Goal: Check status: Check status

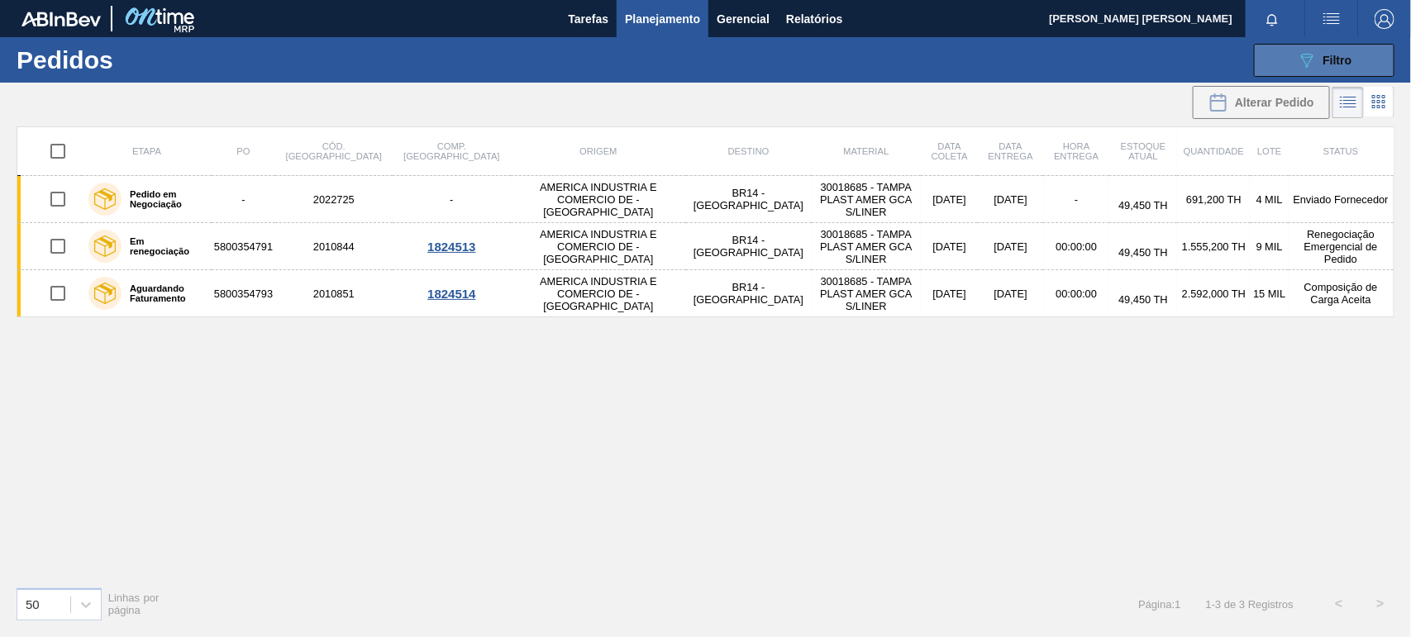
click at [1290, 55] on button "089F7B8B-B2A5-4AFE-B5C0-19BA573D28AC Filtro" at bounding box center [1324, 60] width 141 height 33
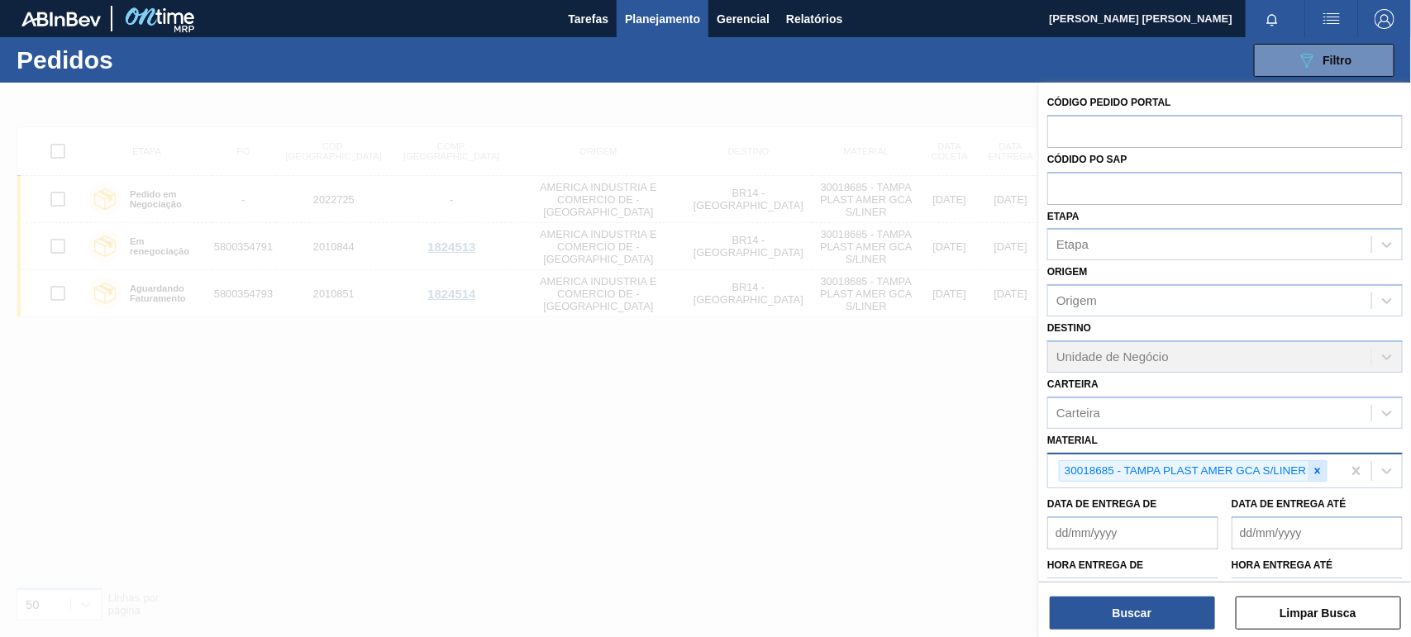
click at [1324, 467] on div at bounding box center [1317, 471] width 18 height 21
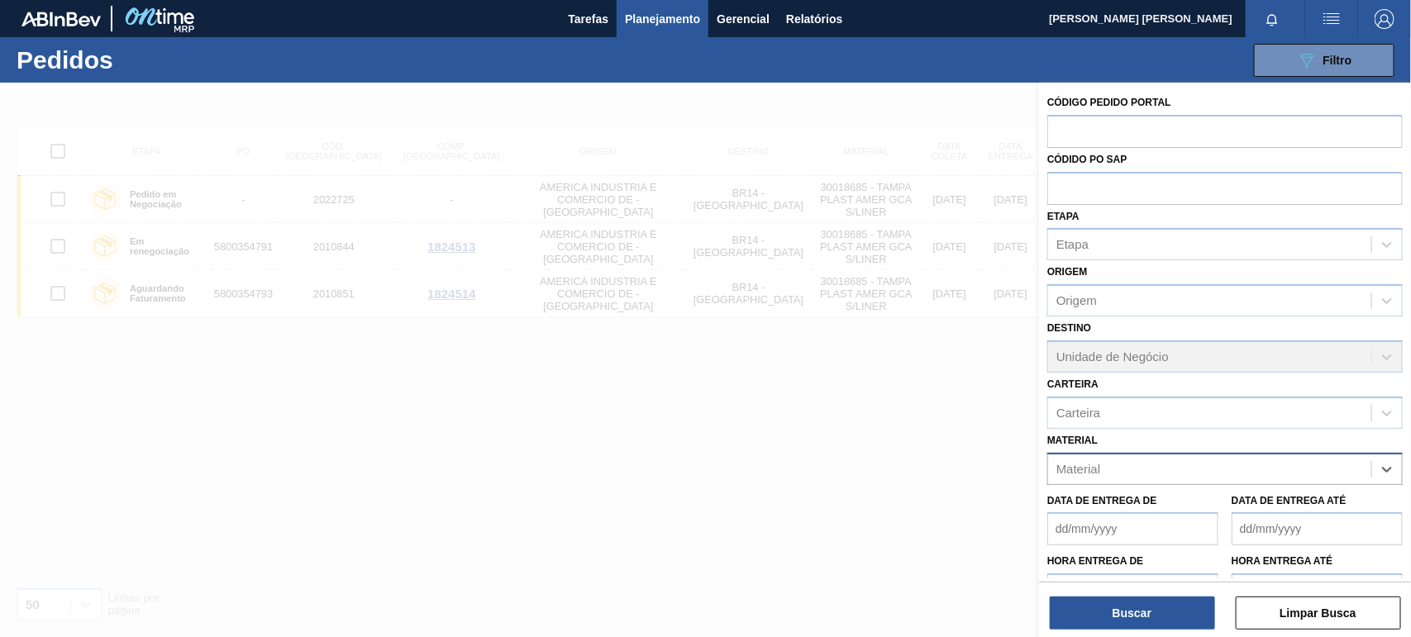
paste input "30003014"
type input "30003014"
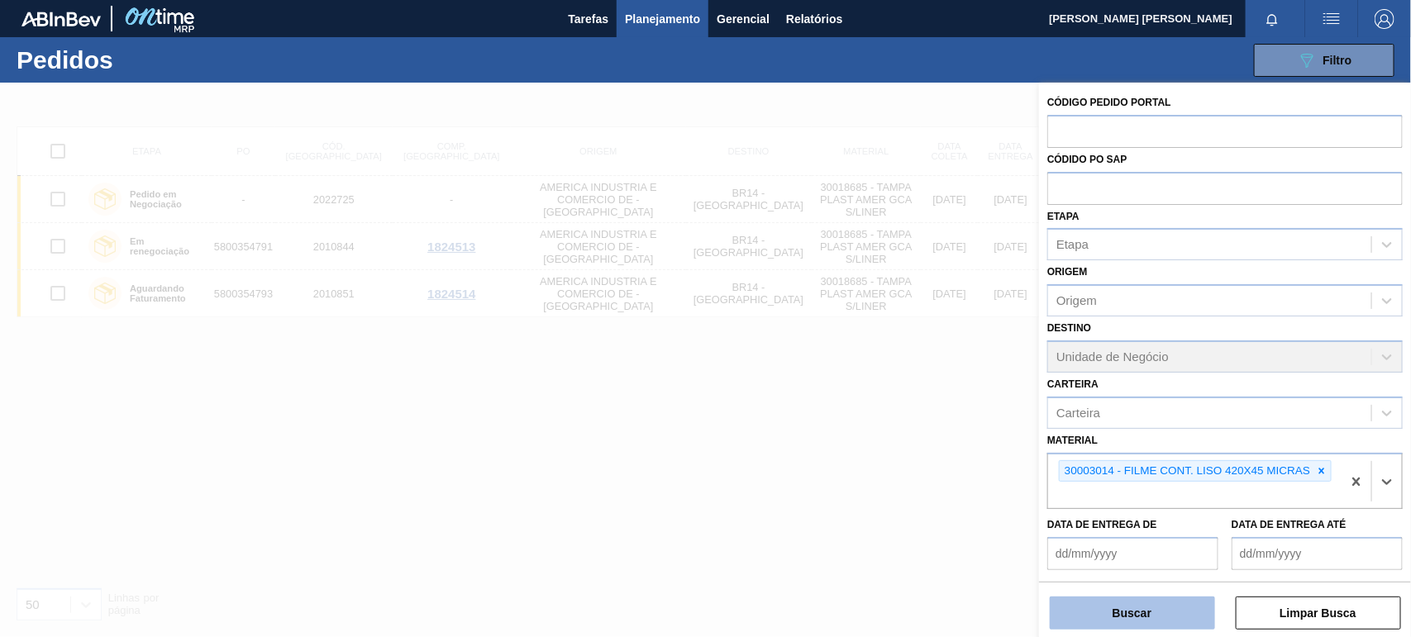
click at [1153, 612] on button "Buscar" at bounding box center [1132, 613] width 165 height 33
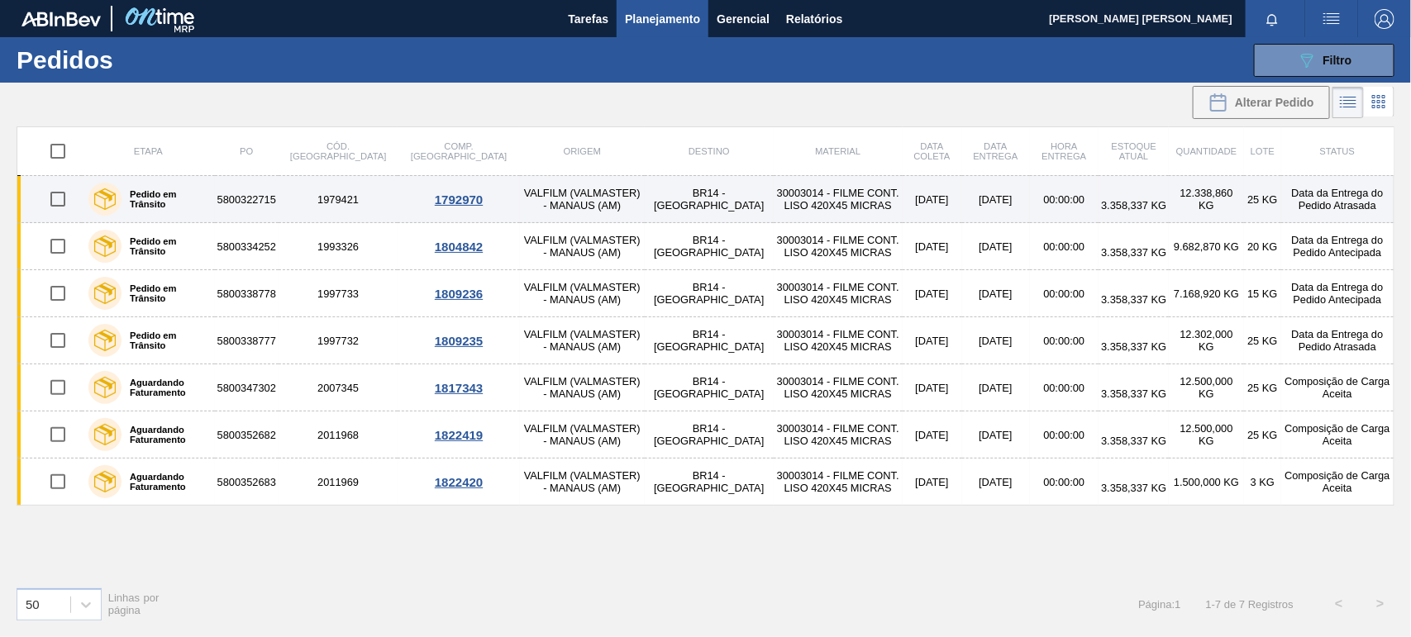
click at [1281, 204] on td "Data da Entrega do Pedido Atrasada" at bounding box center [1337, 199] width 112 height 47
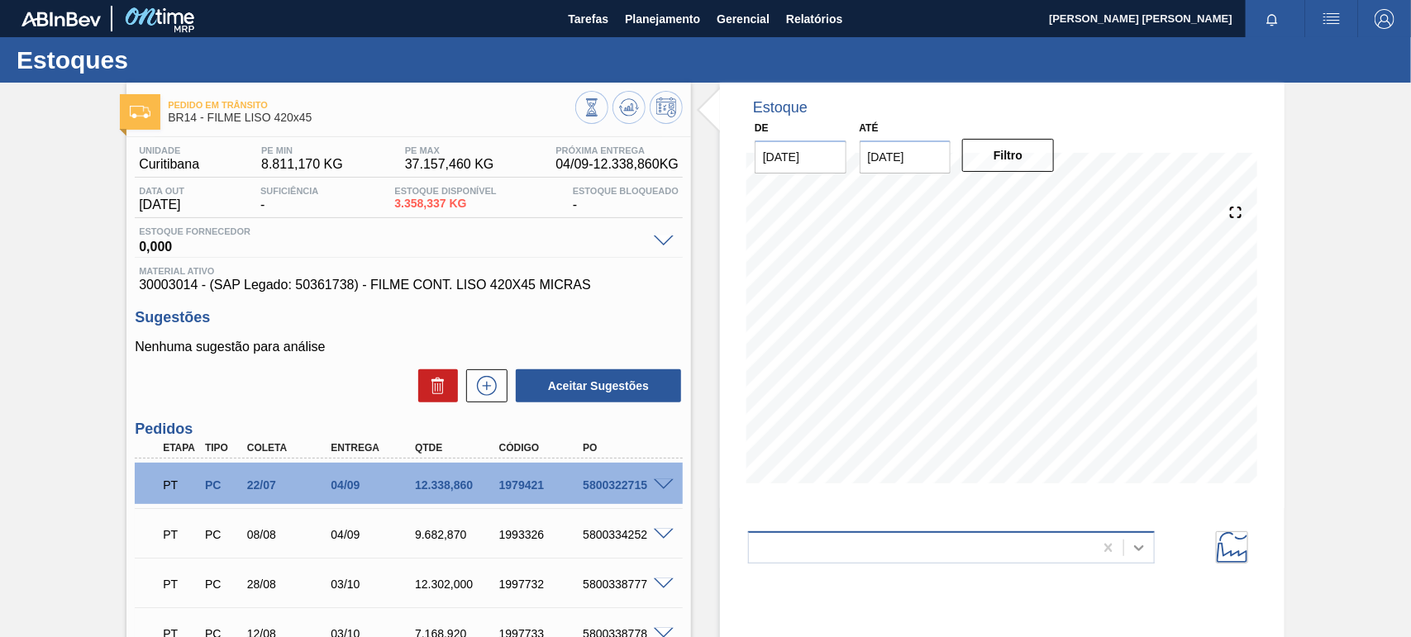
click at [1137, 551] on icon at bounding box center [1139, 548] width 17 height 17
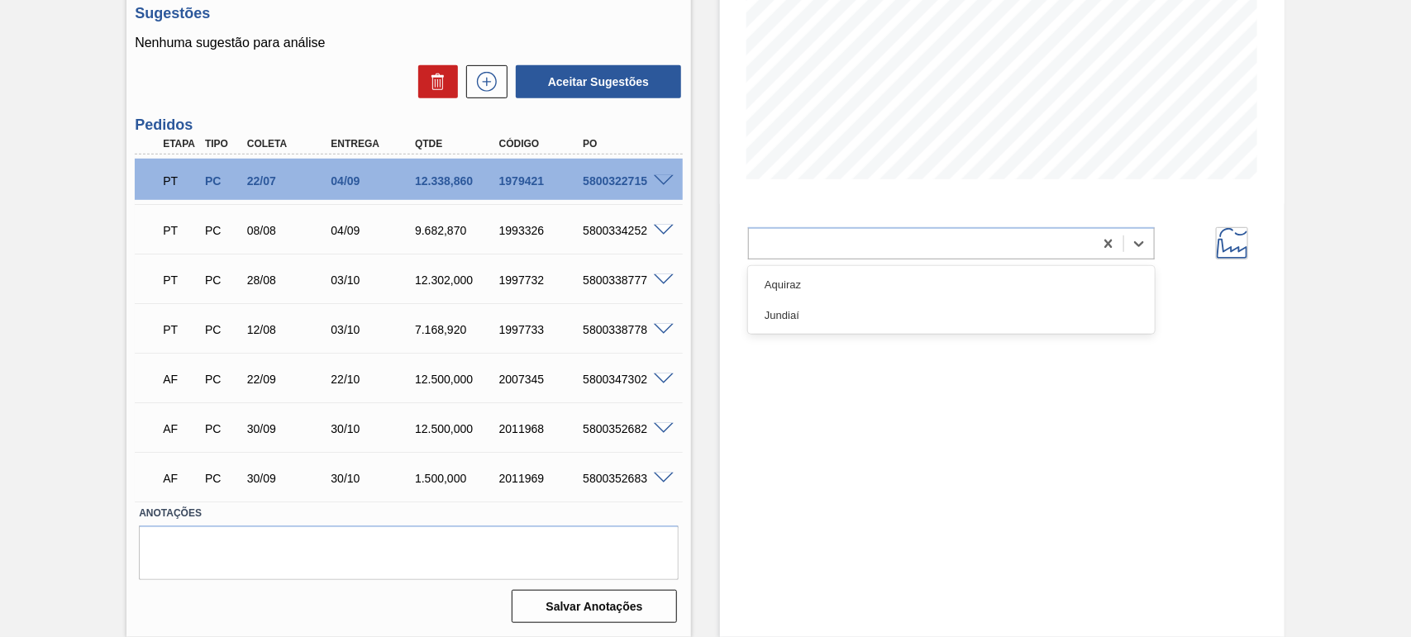
click at [886, 379] on div "Estoque De [DATE] Até [DATE] Filtro 12/09 Projeção de Estoque 17,925.47 [DOMAIN…" at bounding box center [1002, 207] width 565 height 859
click at [1143, 241] on icon at bounding box center [1139, 244] width 17 height 17
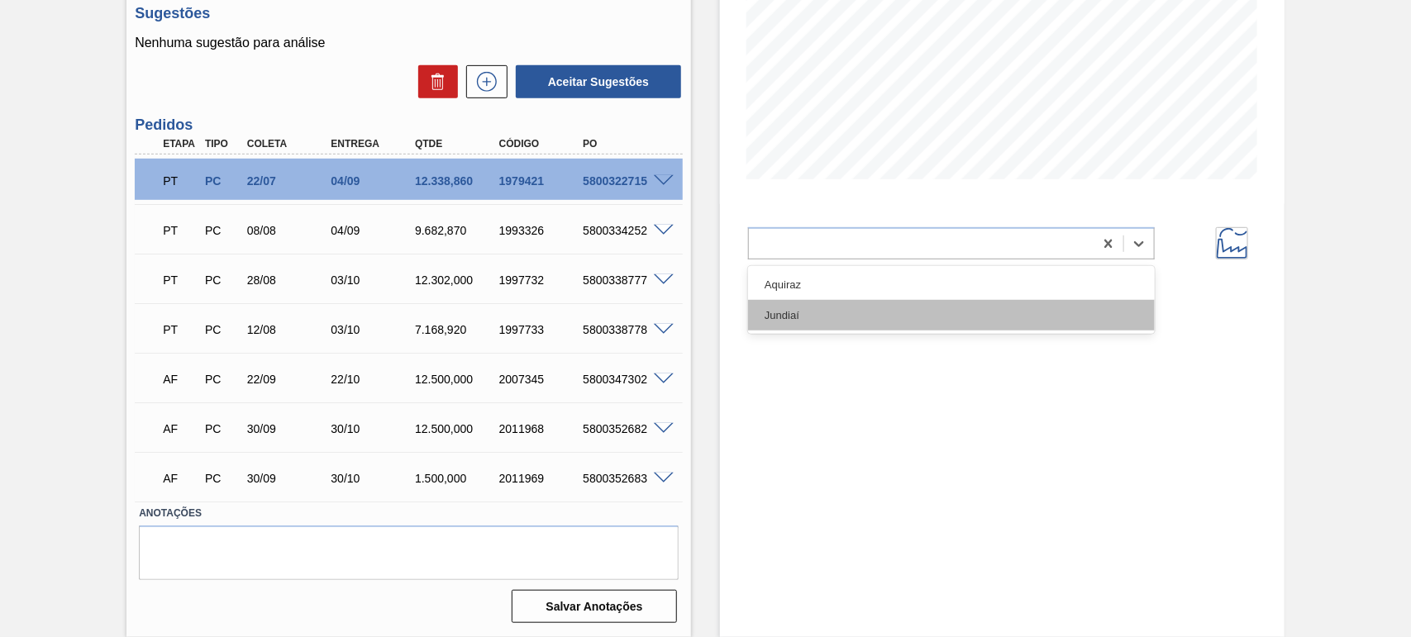
click at [860, 312] on div "Jundiaí" at bounding box center [951, 315] width 407 height 31
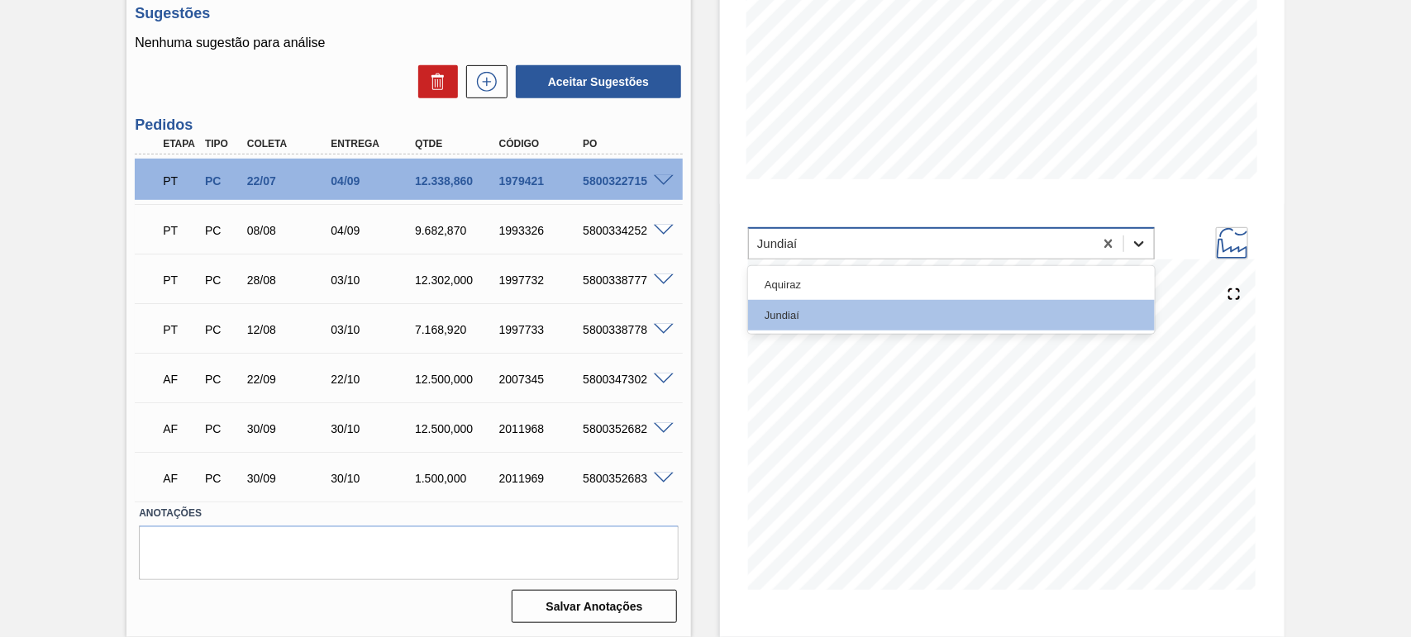
click at [1142, 245] on icon at bounding box center [1139, 244] width 17 height 17
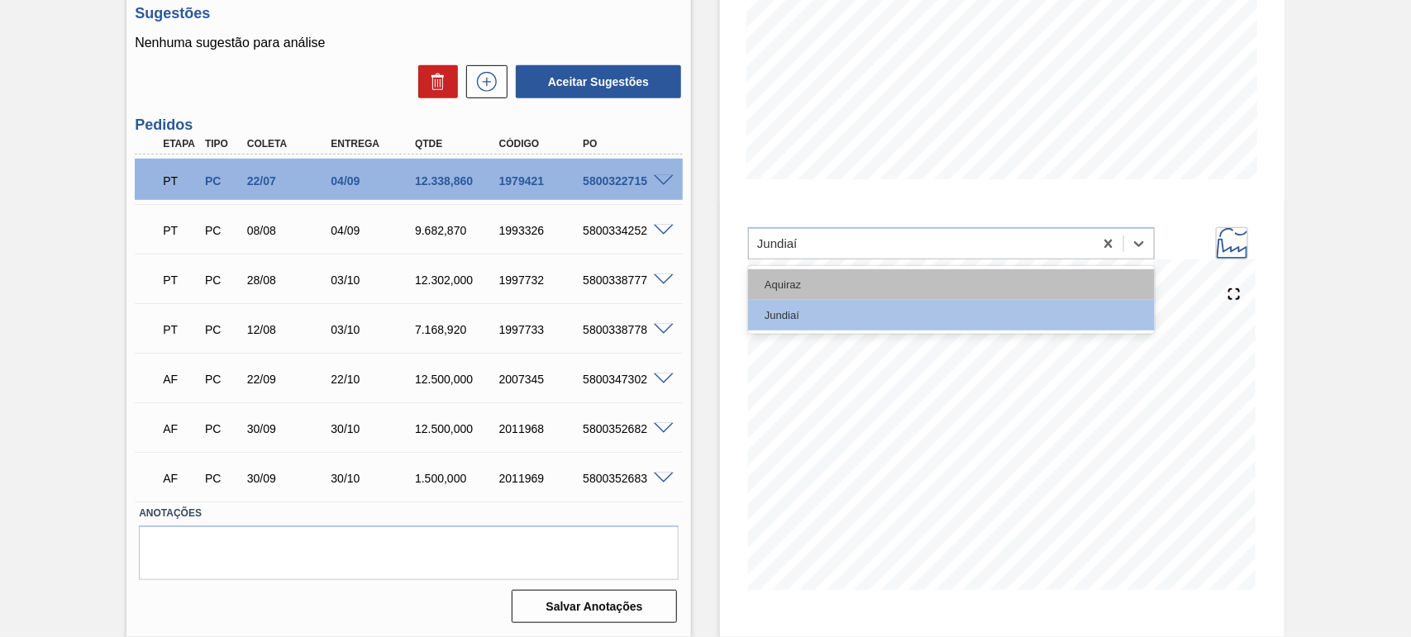
click at [893, 290] on div "Aquiraz" at bounding box center [951, 284] width 407 height 31
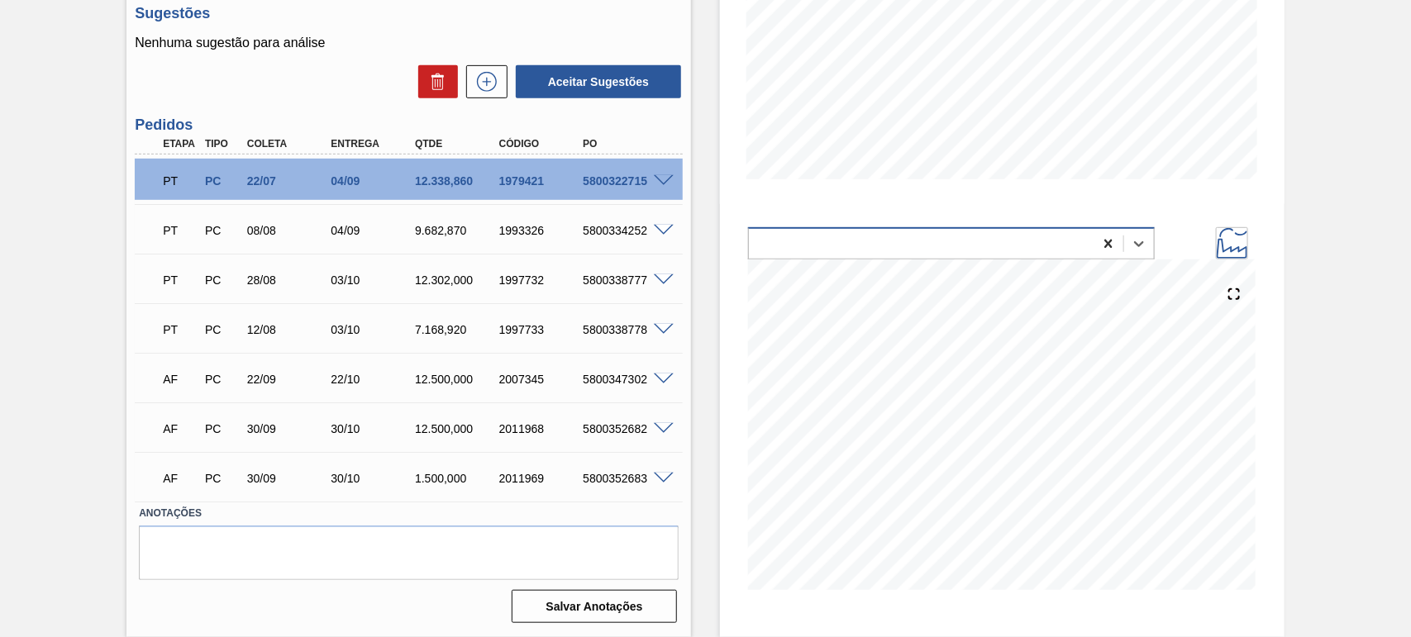
click at [1108, 244] on icon at bounding box center [1107, 244] width 7 height 8
click at [1066, 237] on div at bounding box center [921, 243] width 345 height 24
click at [980, 205] on div "Estoque De [DATE] Até [DATE] Filtro 06/09 Projeção de Estoque 23,054.094 [DOMAI…" at bounding box center [1002, 184] width 565 height 812
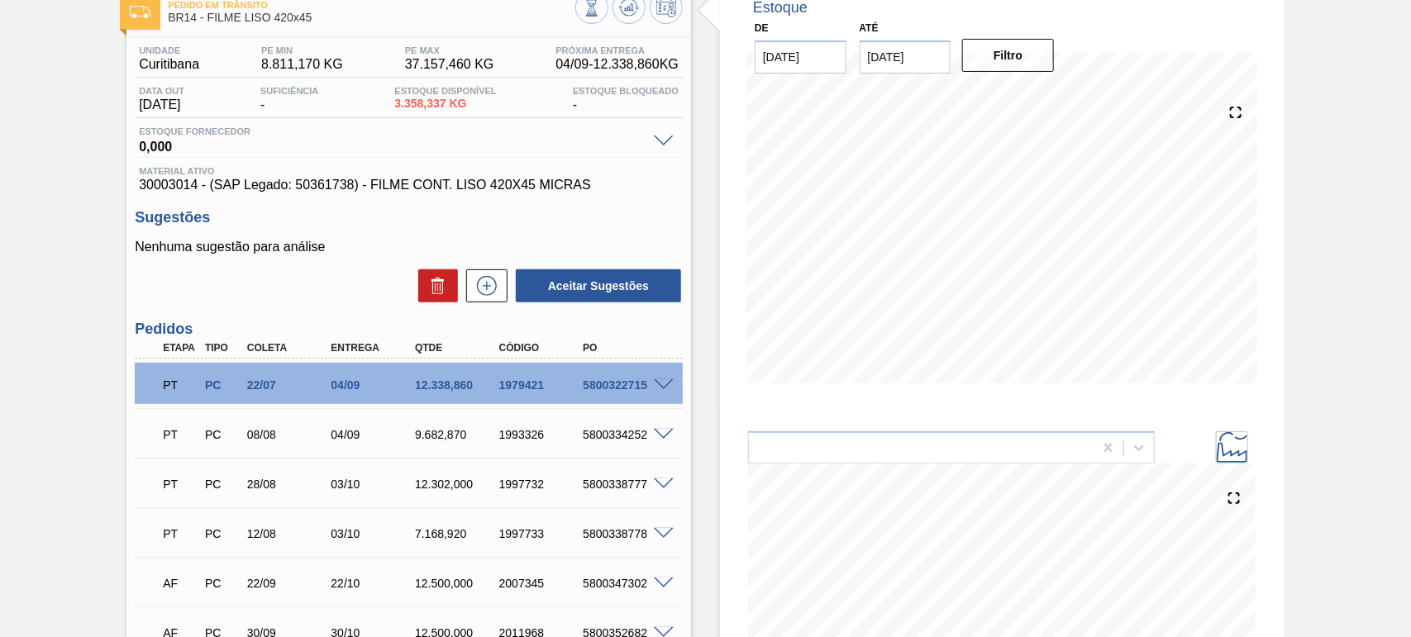
scroll to position [0, 0]
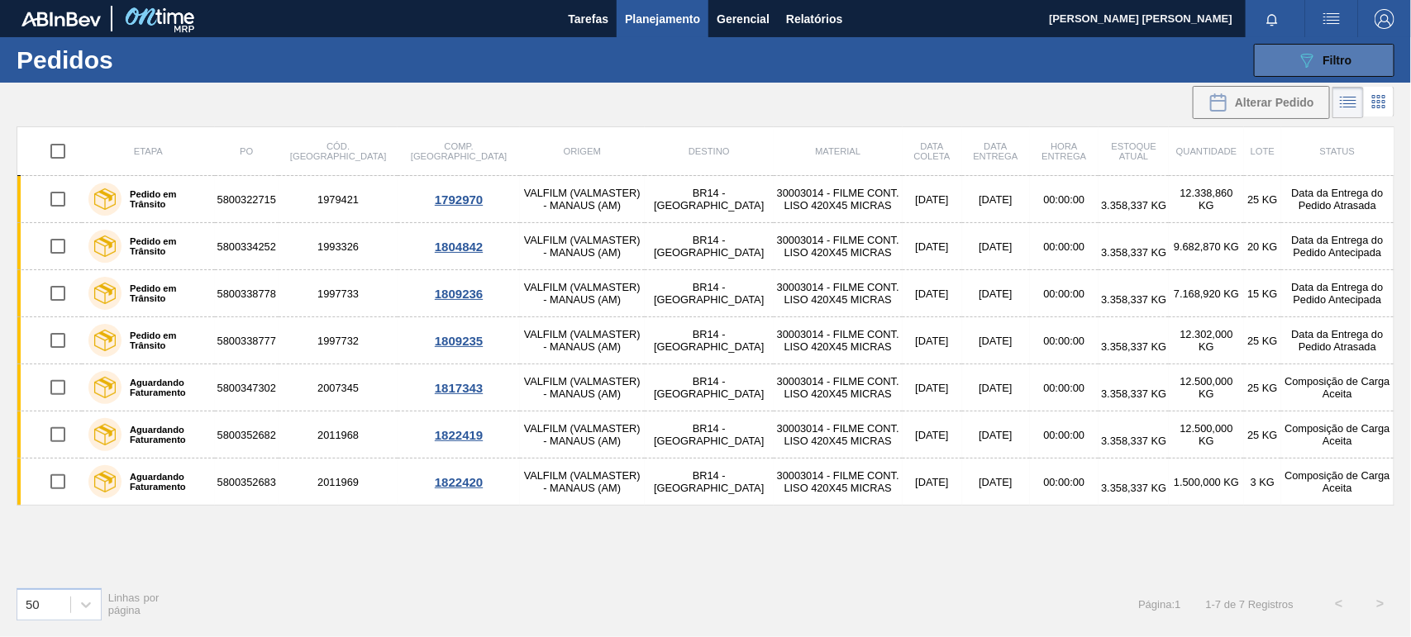
click at [1323, 60] on span "Filtro" at bounding box center [1337, 60] width 29 height 13
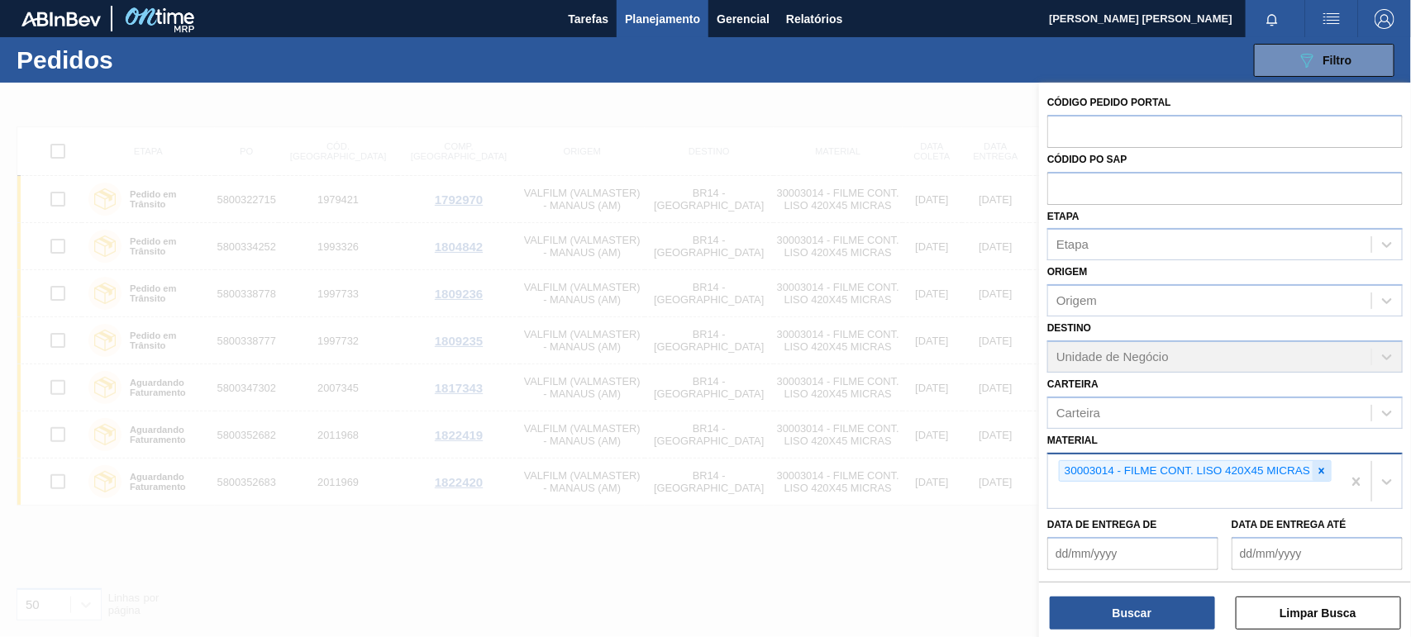
click at [1321, 472] on icon at bounding box center [1322, 471] width 12 height 12
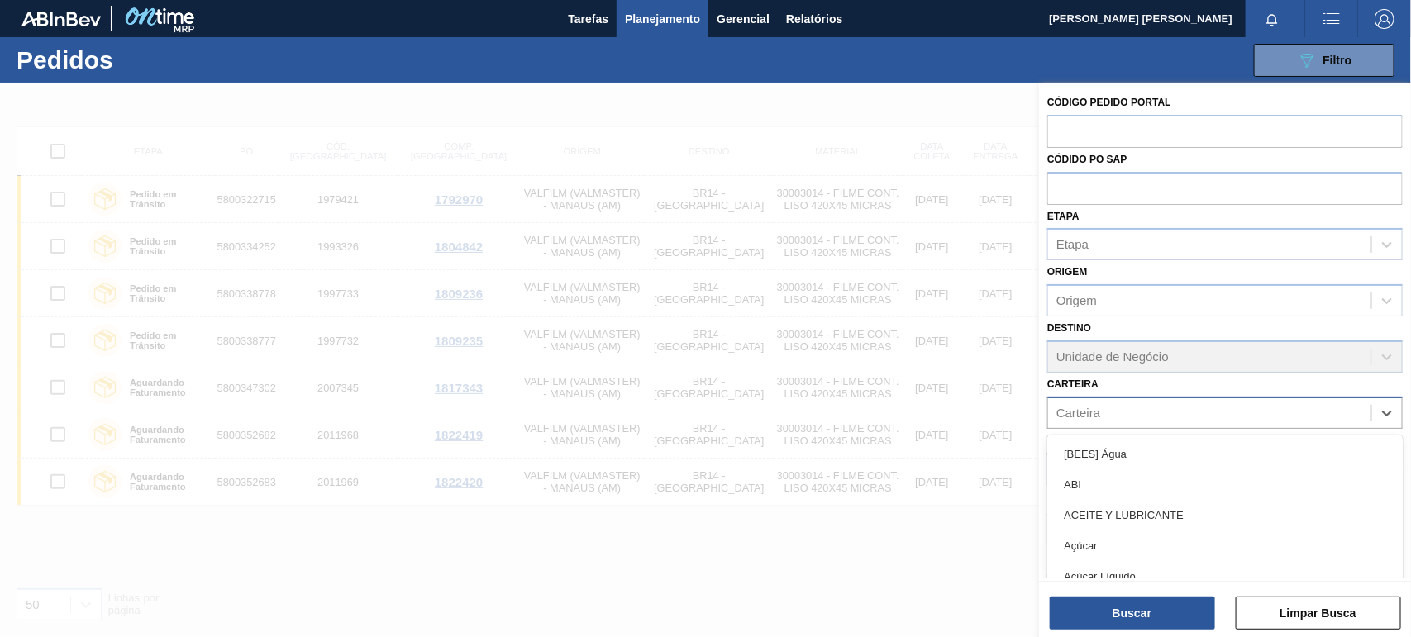
click at [1335, 415] on div "Carteira" at bounding box center [1209, 413] width 323 height 24
type input "arosu"
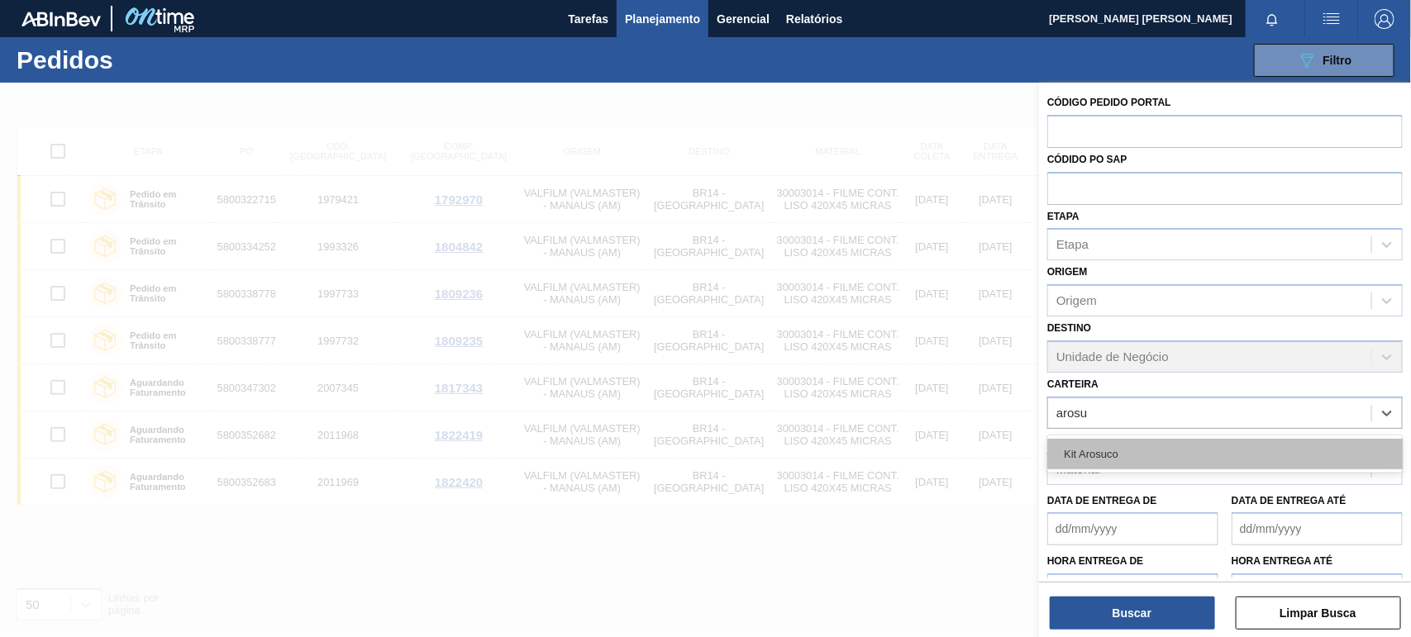
click at [1160, 451] on div "Kit Arosuco" at bounding box center [1224, 454] width 355 height 31
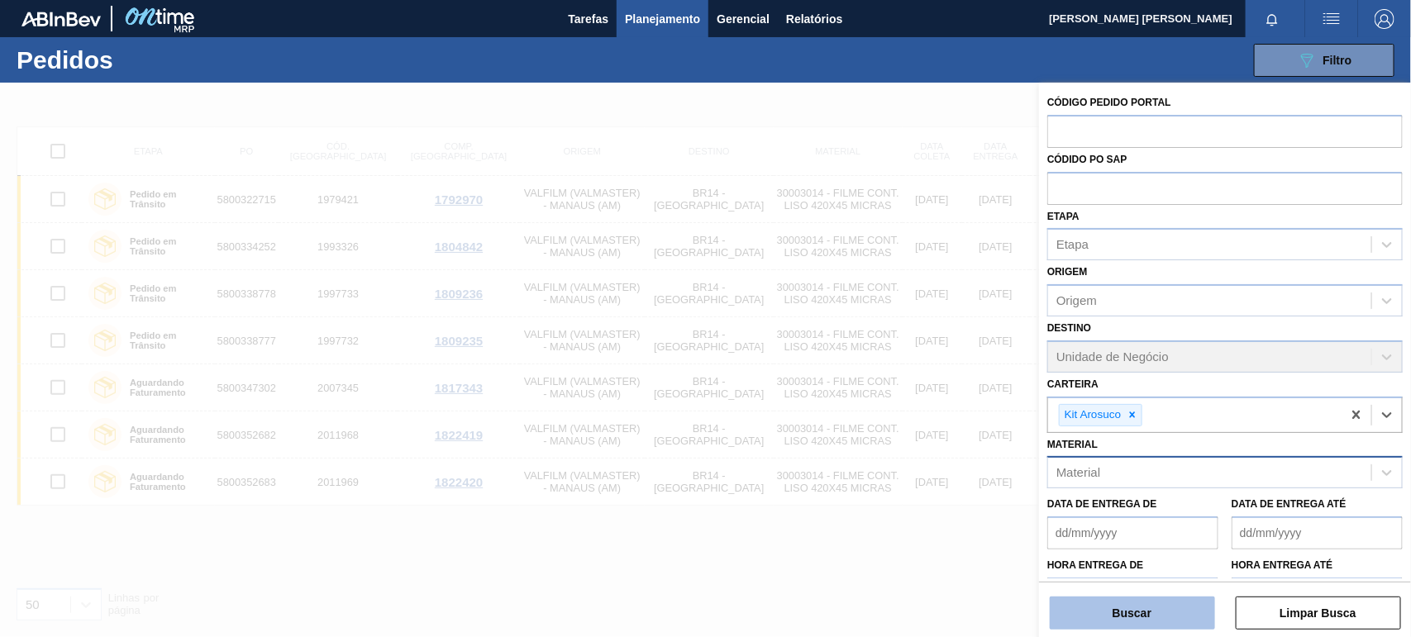
click at [1157, 603] on button "Buscar" at bounding box center [1132, 613] width 165 height 33
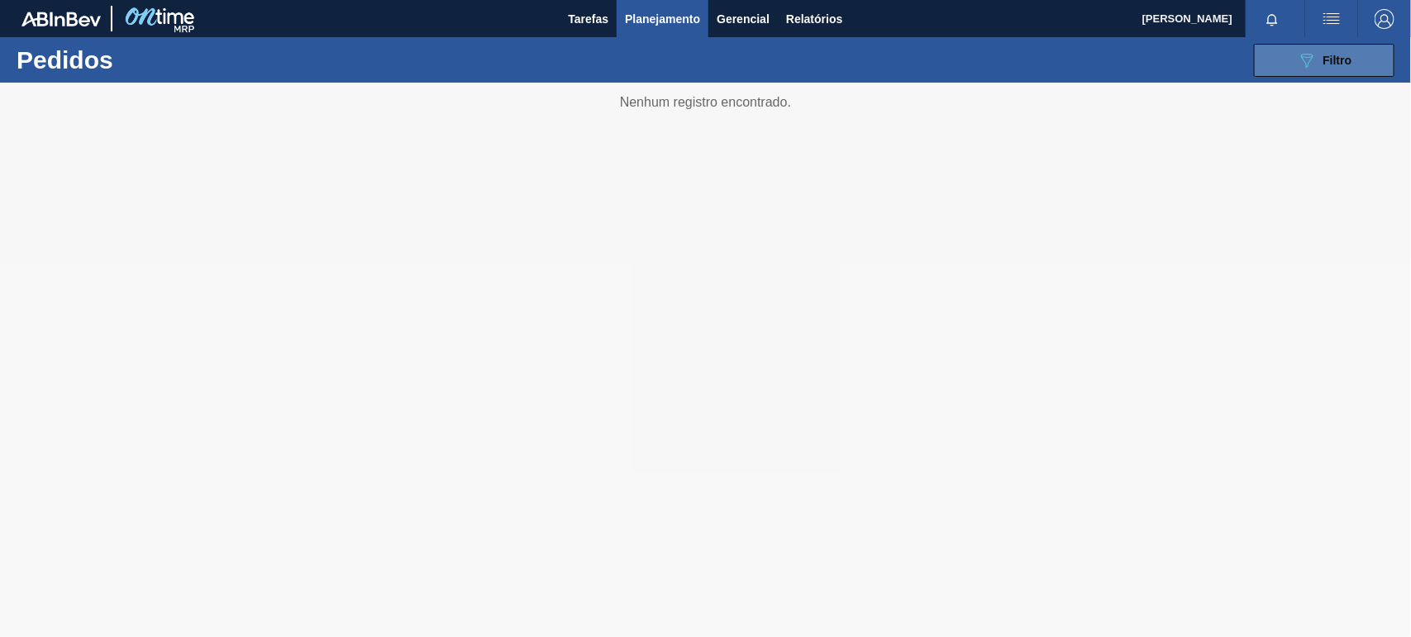
click at [1341, 54] on span "Filtro" at bounding box center [1337, 60] width 29 height 13
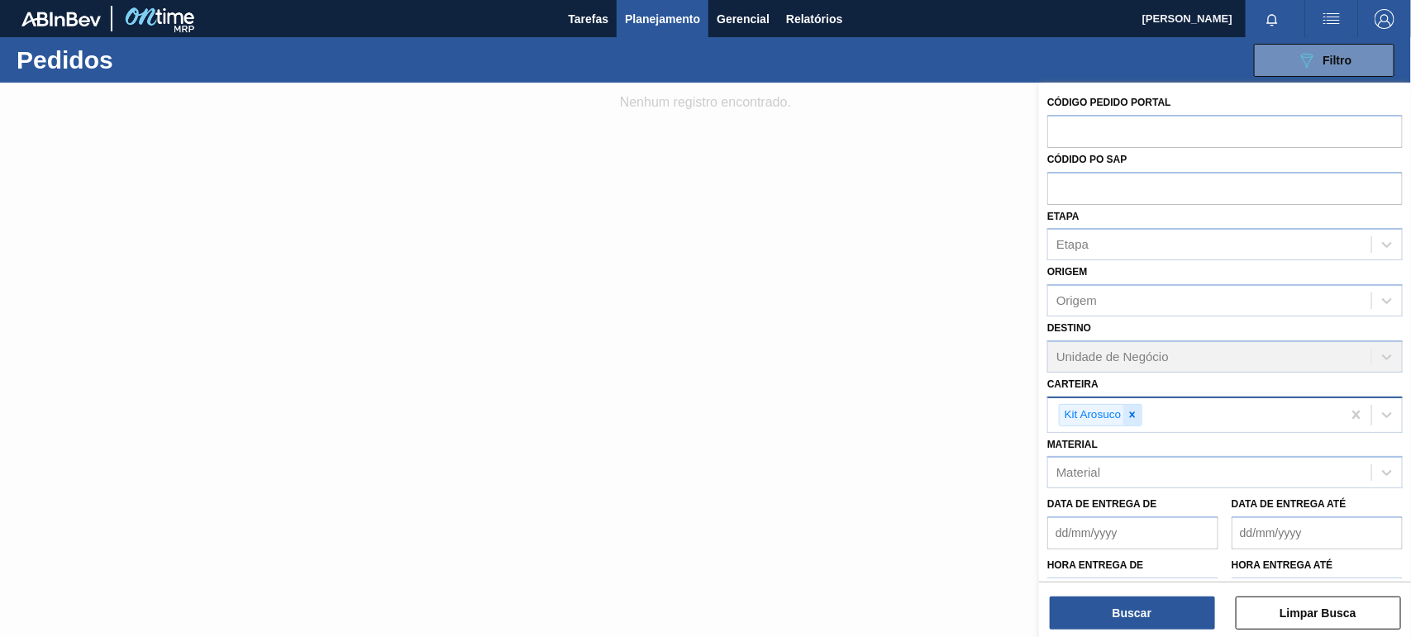
click at [1127, 409] on icon at bounding box center [1133, 415] width 12 height 12
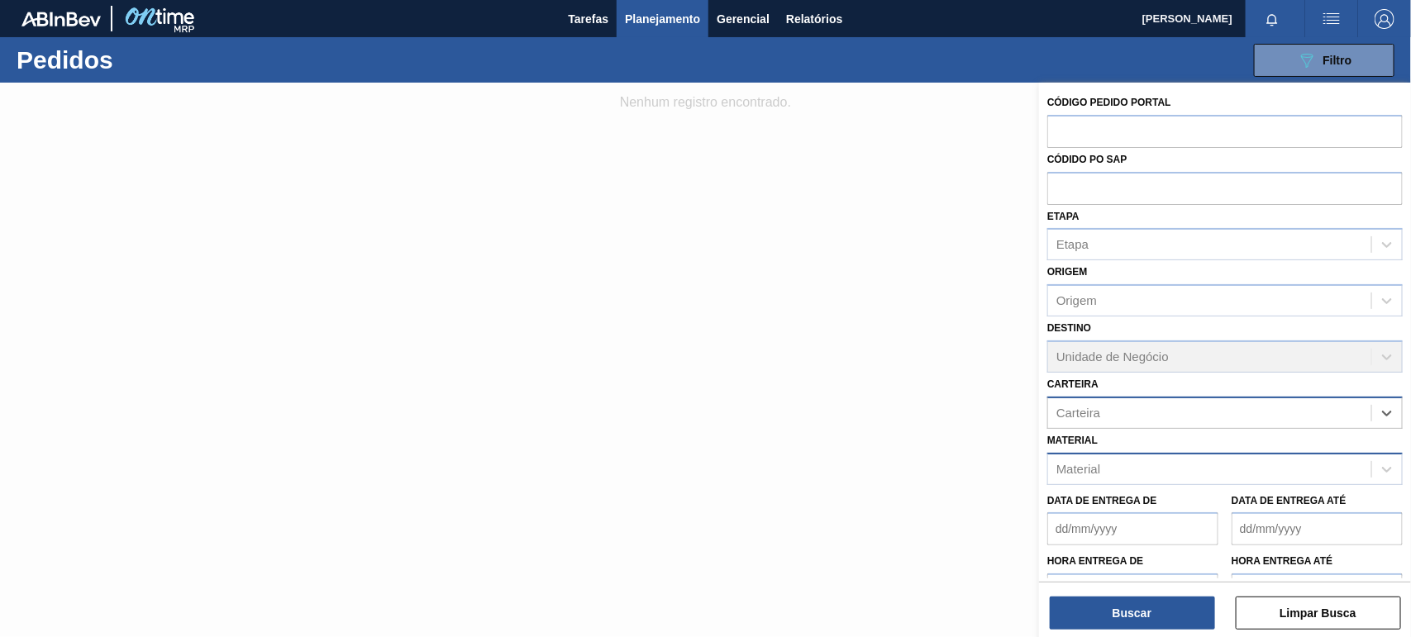
click at [1134, 460] on div "Material" at bounding box center [1209, 469] width 323 height 24
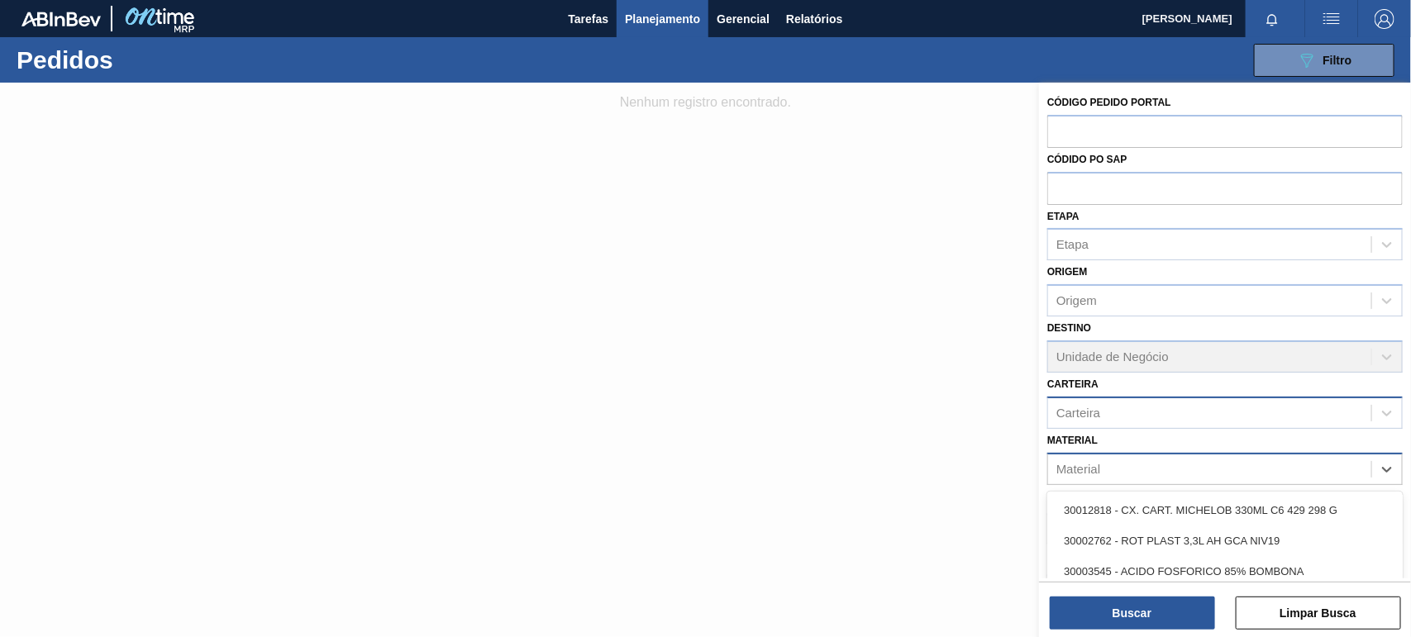
paste input "30034502"
type input "30034502"
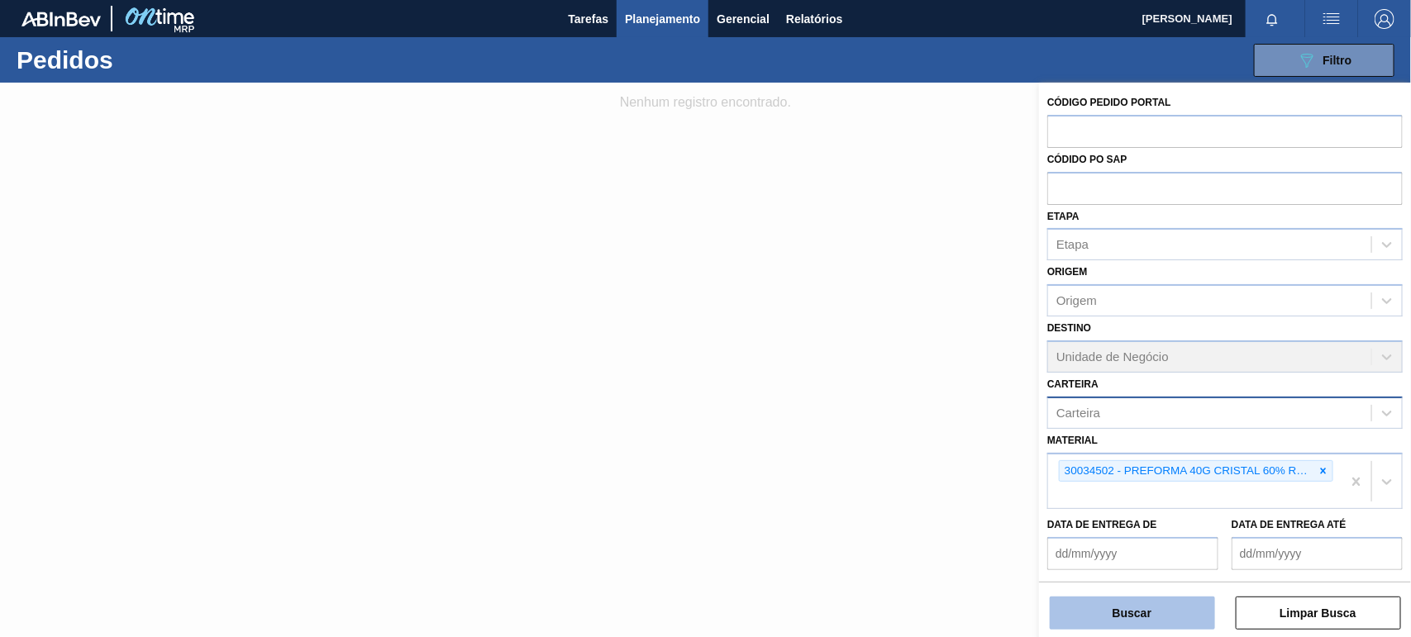
click at [1151, 603] on button "Buscar" at bounding box center [1132, 613] width 165 height 33
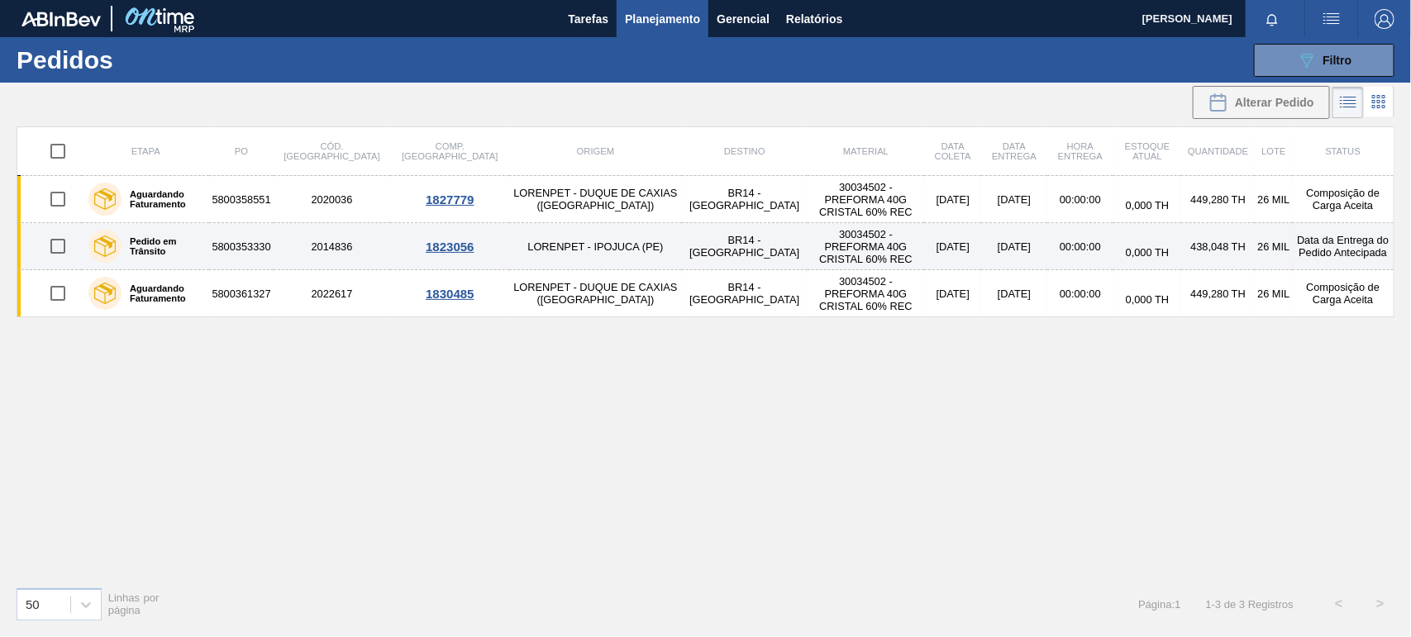
click at [262, 242] on td "5800353330" at bounding box center [241, 246] width 64 height 47
click at [924, 238] on td "02/09/2025" at bounding box center [952, 246] width 57 height 47
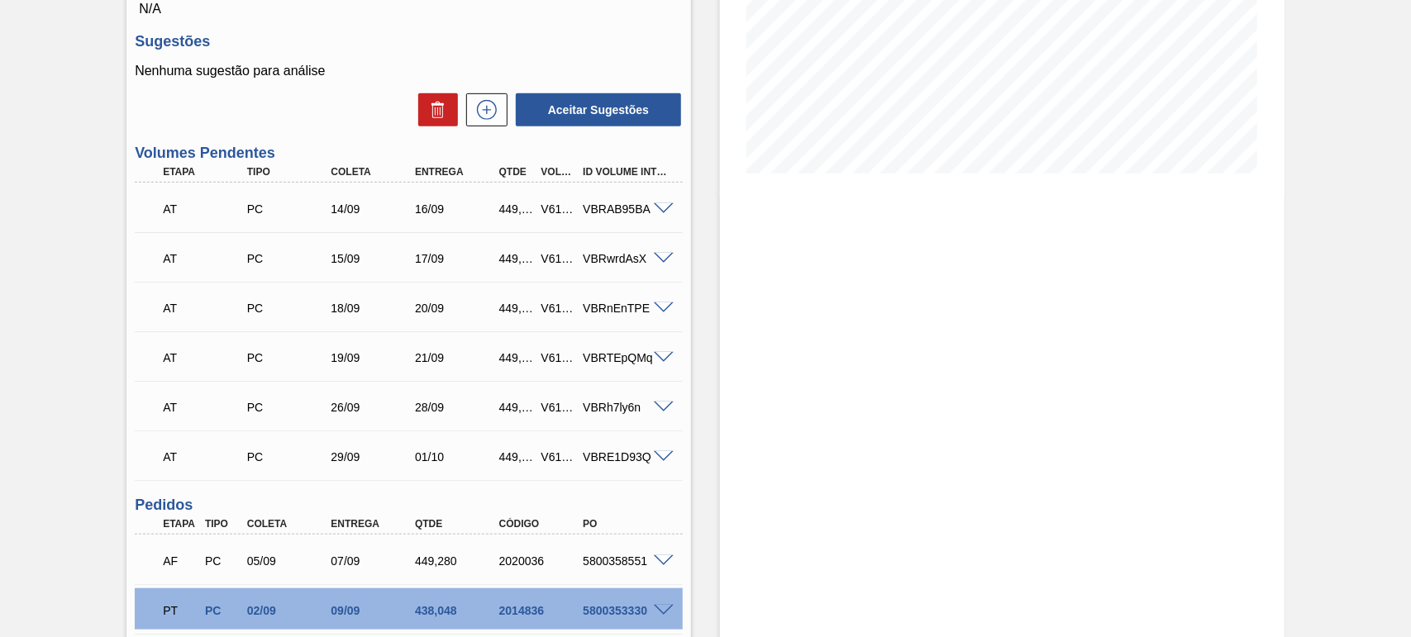
scroll to position [494, 0]
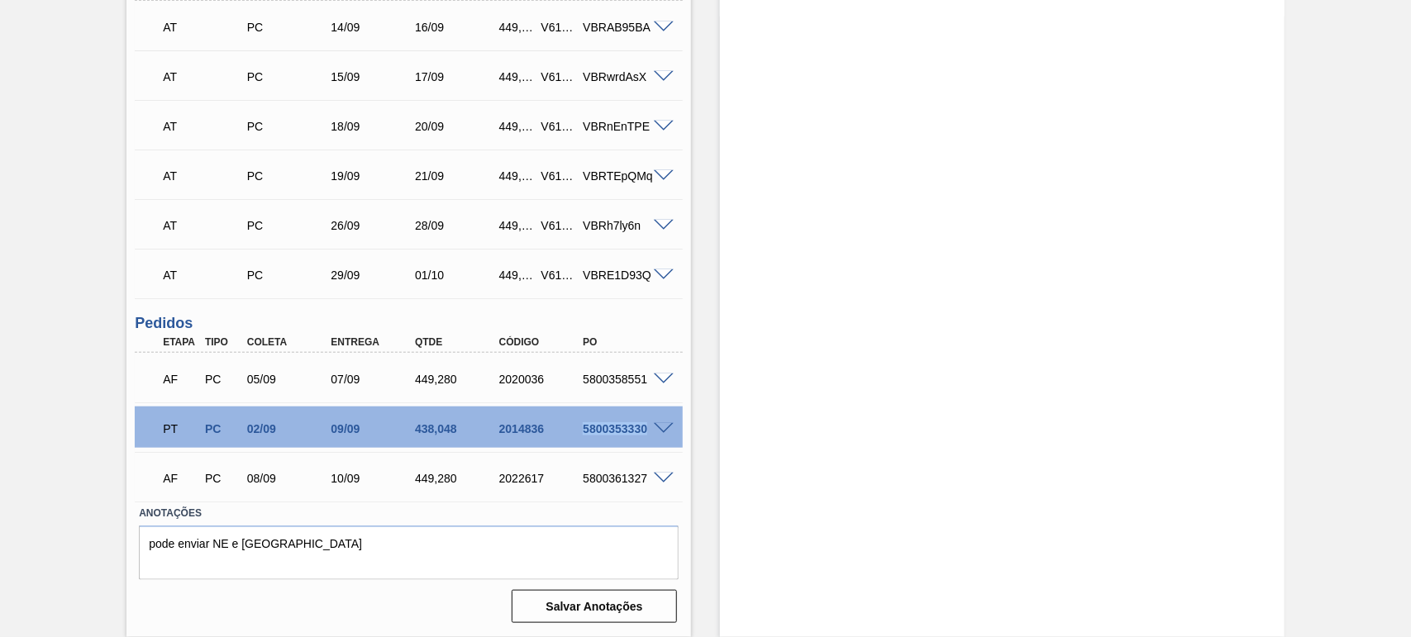
drag, startPoint x: 581, startPoint y: 430, endPoint x: 647, endPoint y: 431, distance: 66.1
click at [647, 431] on div "5800353330" at bounding box center [625, 428] width 93 height 13
copy div "5800353330"
